Goal: Information Seeking & Learning: Find specific fact

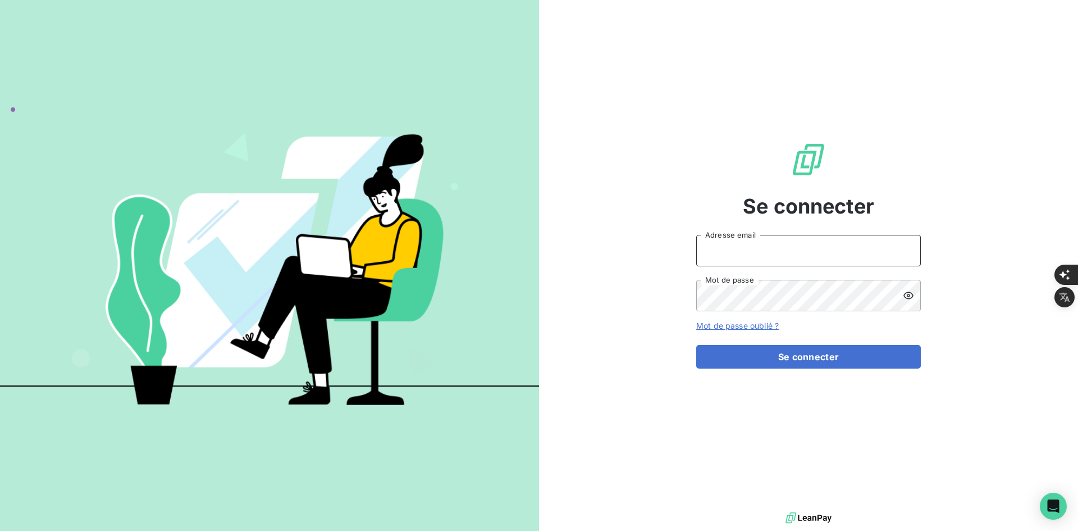
type input "[PERSON_NAME][EMAIL_ADDRESS][DOMAIN_NAME]"
click at [718, 354] on button "Se connecter" at bounding box center [808, 357] width 225 height 24
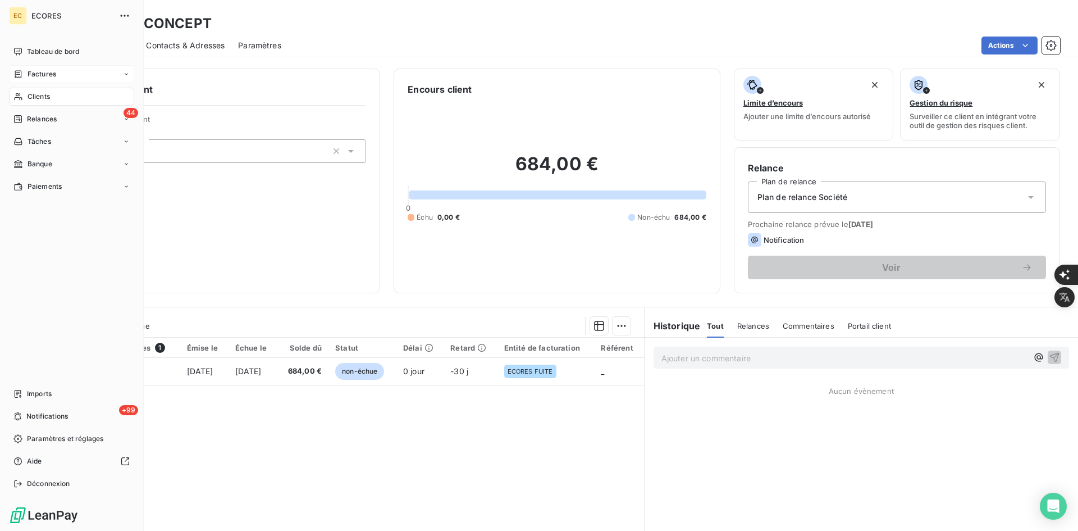
click at [29, 75] on span "Factures" at bounding box center [42, 74] width 29 height 10
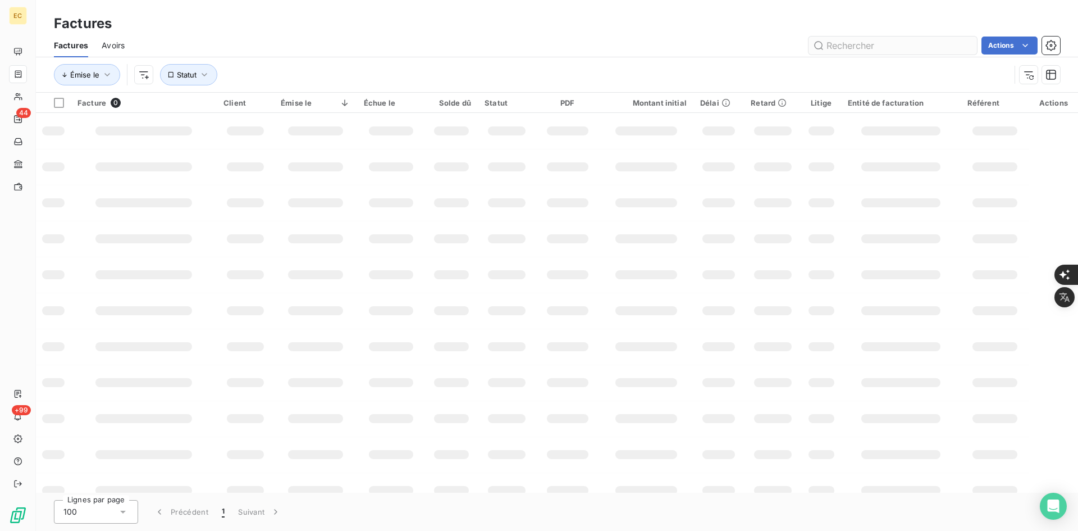
click at [861, 42] on input "text" at bounding box center [893, 45] width 168 height 18
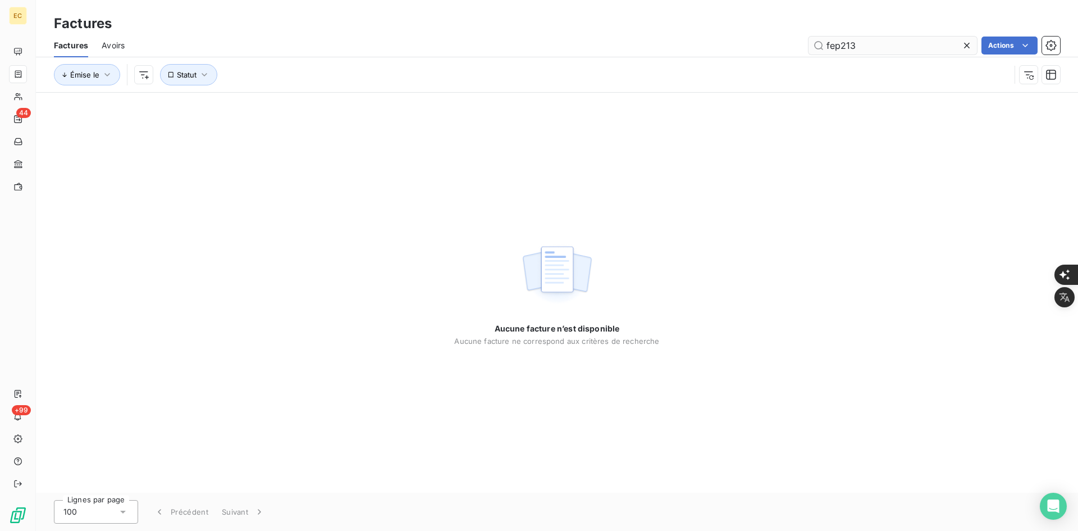
click at [839, 44] on input "fep213" at bounding box center [893, 45] width 168 height 18
drag, startPoint x: 874, startPoint y: 40, endPoint x: 748, endPoint y: 54, distance: 126.6
click at [742, 56] on div "Factures Avoirs fep00213 Actions" at bounding box center [557, 46] width 1042 height 24
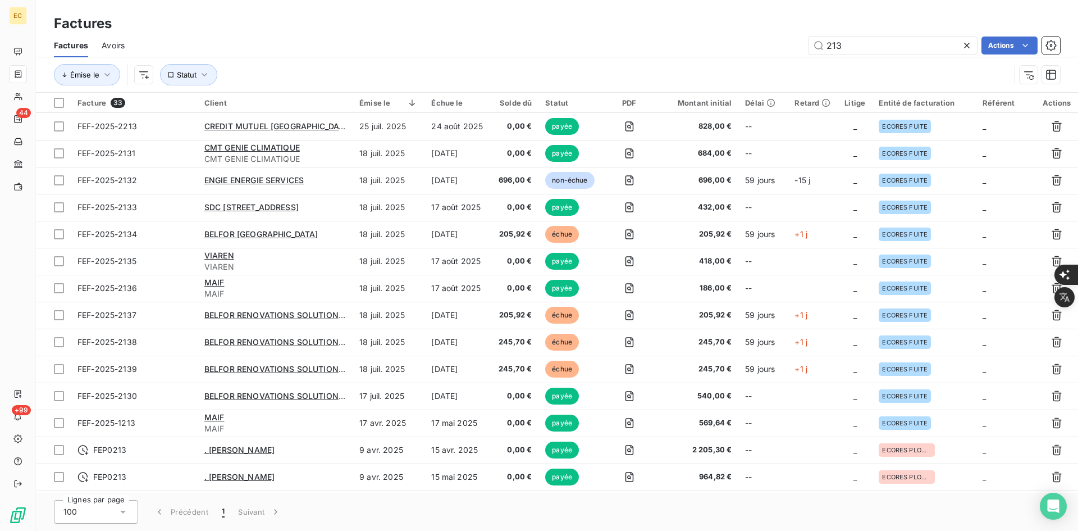
drag, startPoint x: 843, startPoint y: 45, endPoint x: 790, endPoint y: 45, distance: 53.3
click at [790, 45] on div "213 Actions" at bounding box center [599, 45] width 922 height 18
type input "culieras"
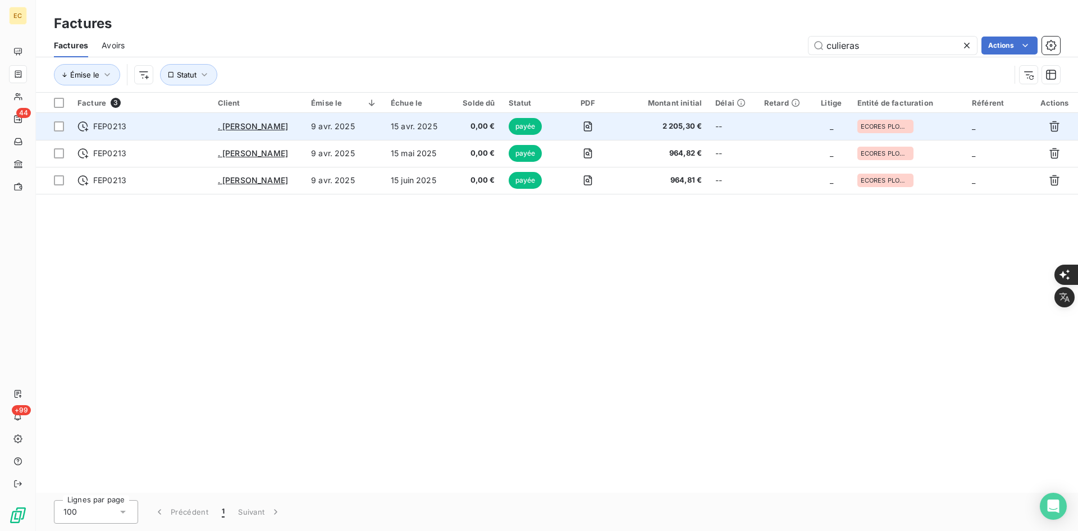
click at [397, 125] on td "15 avr. 2025" at bounding box center [417, 126] width 67 height 27
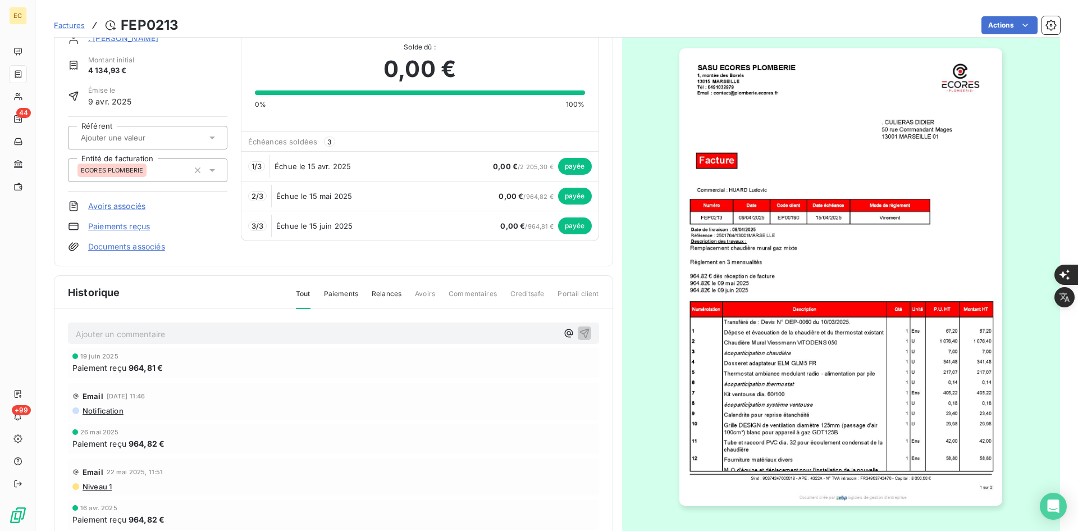
scroll to position [49, 0]
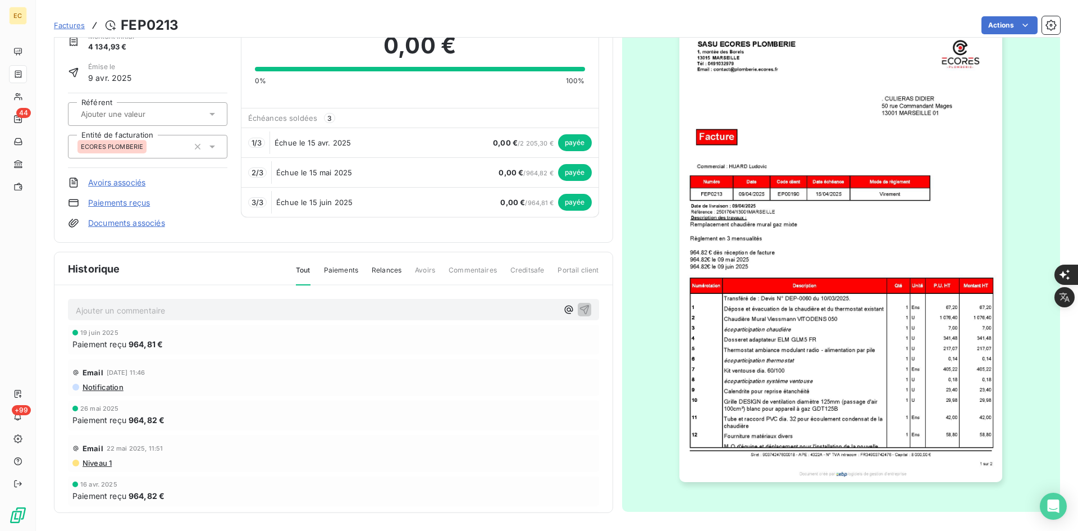
click at [745, 202] on img "button" at bounding box center [840, 253] width 323 height 457
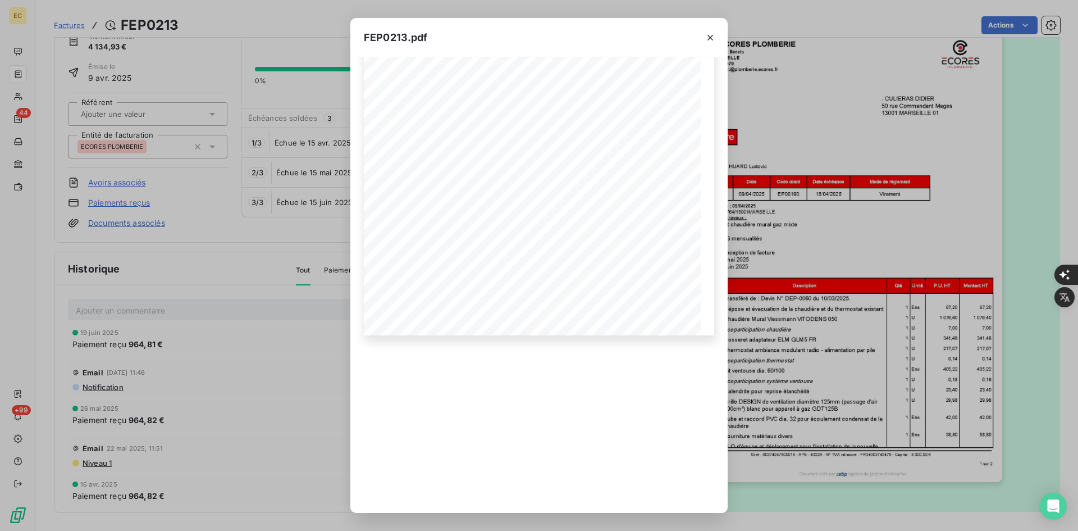
scroll to position [195, 0]
click at [563, 494] on icon "button" at bounding box center [562, 492] width 3 height 5
click at [263, 109] on div "FEP0213.pdf 0,00 € Siret : 90374247600018 - APE : 4322A - N° TVA intracom : FR3…" at bounding box center [539, 265] width 1078 height 531
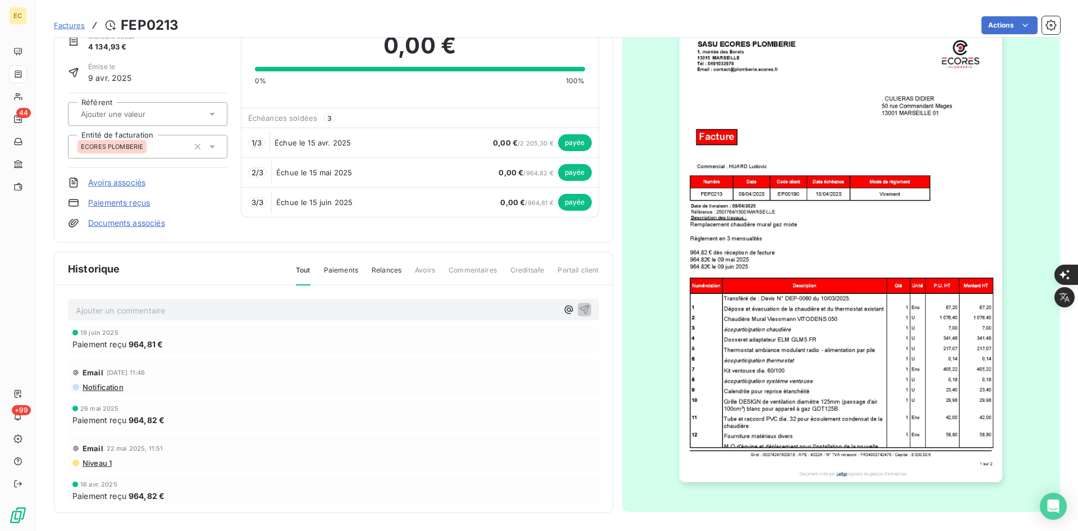
click at [74, 25] on span "Factures" at bounding box center [69, 25] width 31 height 9
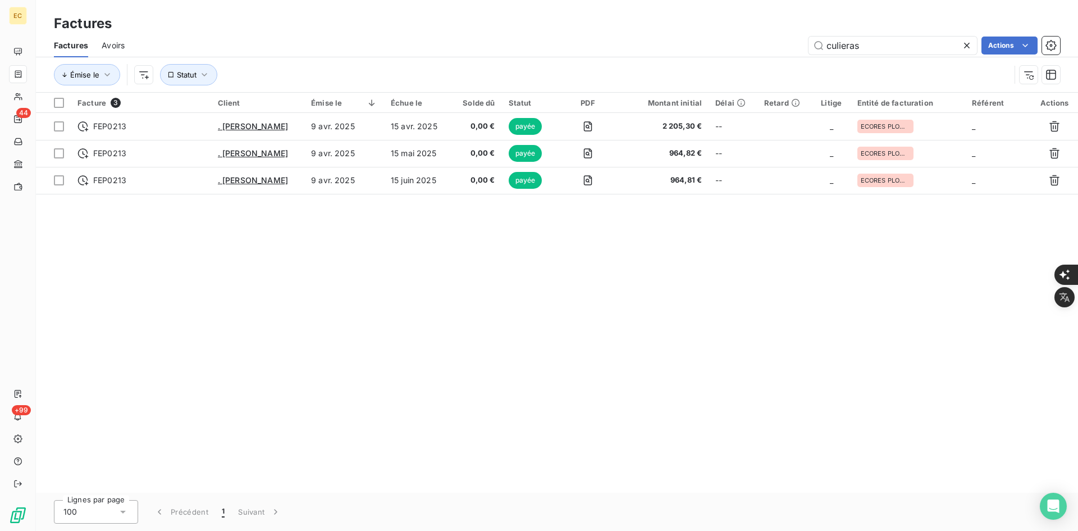
drag, startPoint x: 759, startPoint y: 43, endPoint x: 706, endPoint y: 43, distance: 53.3
click at [706, 43] on div "culieras Actions" at bounding box center [599, 45] width 922 height 18
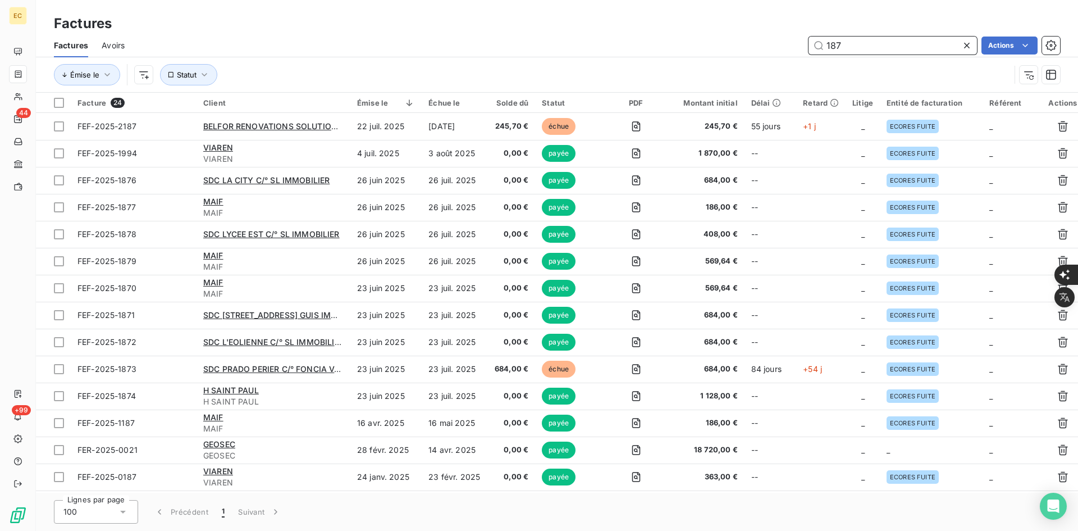
drag, startPoint x: 774, startPoint y: 41, endPoint x: 767, endPoint y: 41, distance: 6.7
click at [767, 41] on div "187 Actions" at bounding box center [599, 45] width 922 height 18
paste input "FEP0"
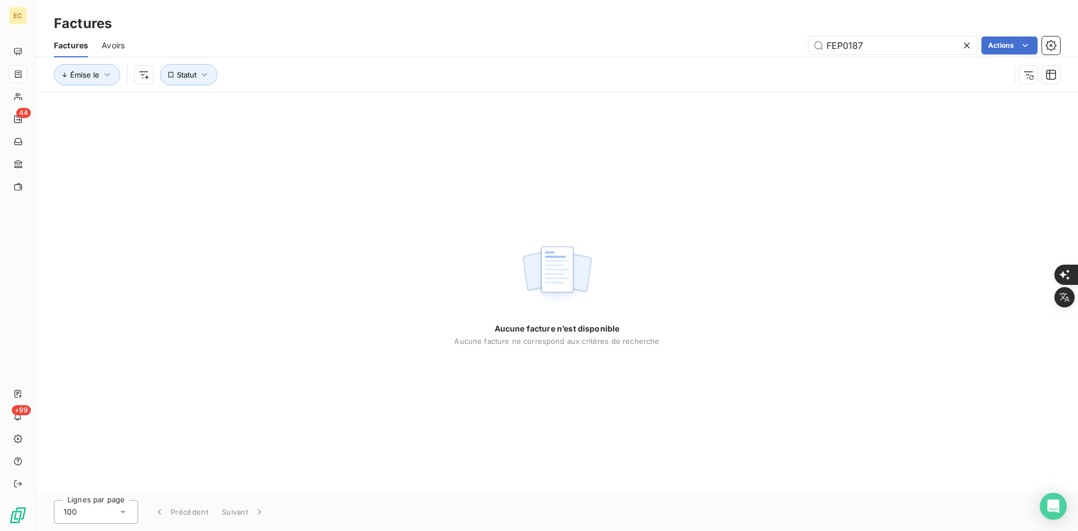
drag, startPoint x: 380, startPoint y: 124, endPoint x: 440, endPoint y: 124, distance: 60.1
click at [398, 124] on div "Aucune facture n’est disponible Aucune facture ne correspond aux critères de re…" at bounding box center [557, 293] width 1042 height 400
drag, startPoint x: 882, startPoint y: 44, endPoint x: 753, endPoint y: 44, distance: 128.6
click at [753, 44] on div "FEP0187 Actions" at bounding box center [599, 45] width 922 height 18
type input "gareoult"
